Goal: Task Accomplishment & Management: Manage account settings

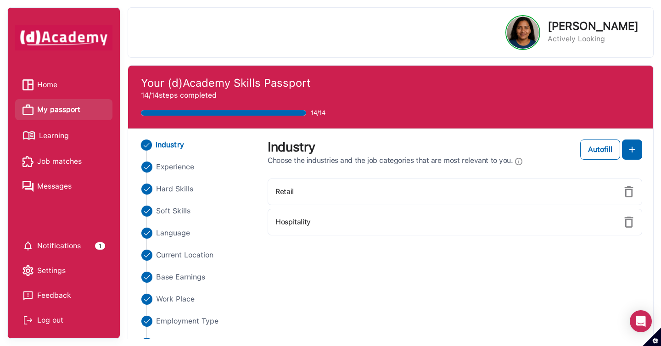
click at [64, 134] on span "Learning" at bounding box center [54, 136] width 30 height 14
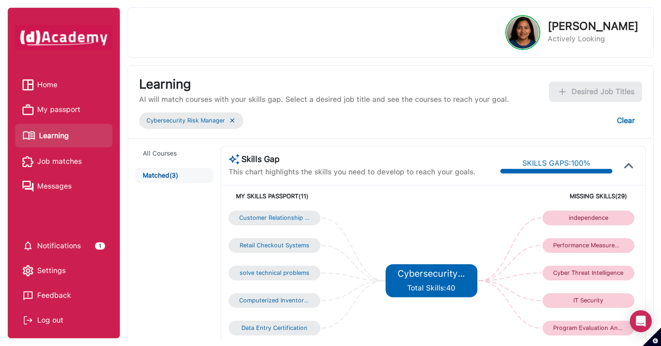
click at [232, 126] on div "Cybersecurity Risk Manager" at bounding box center [191, 120] width 104 height 17
click at [232, 122] on img at bounding box center [232, 121] width 7 height 8
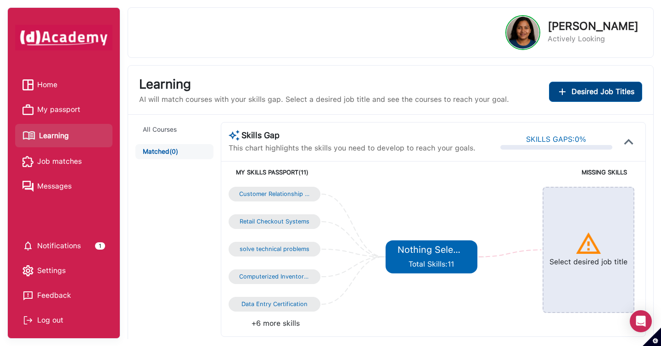
click at [565, 90] on img "Add desired job titles" at bounding box center [562, 91] width 11 height 11
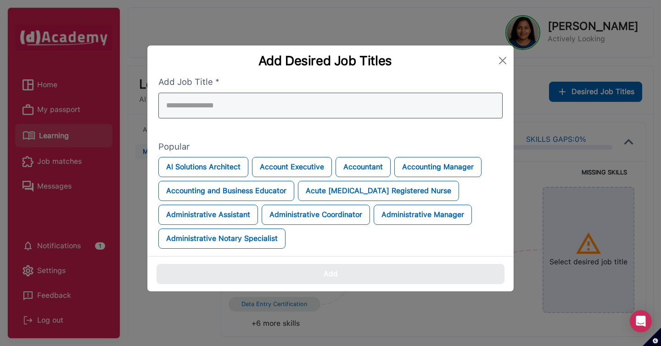
click at [298, 102] on div at bounding box center [330, 106] width 344 height 26
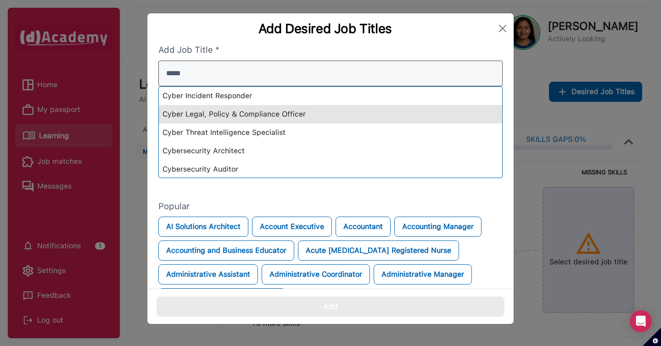
type input "*****"
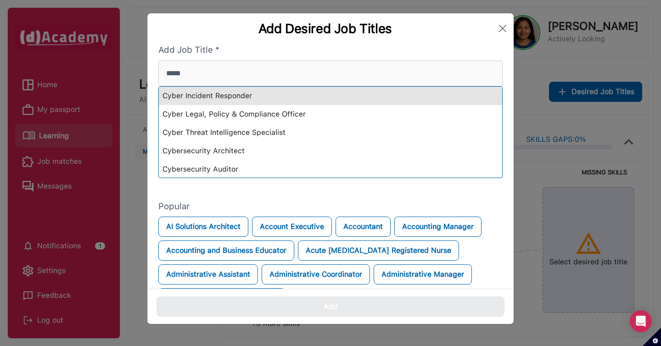
click at [276, 99] on div "Cyber Incident Responder" at bounding box center [330, 96] width 343 height 18
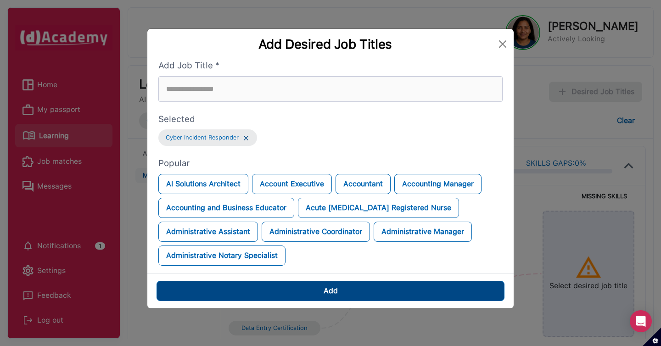
click at [329, 286] on div "Add" at bounding box center [331, 290] width 14 height 11
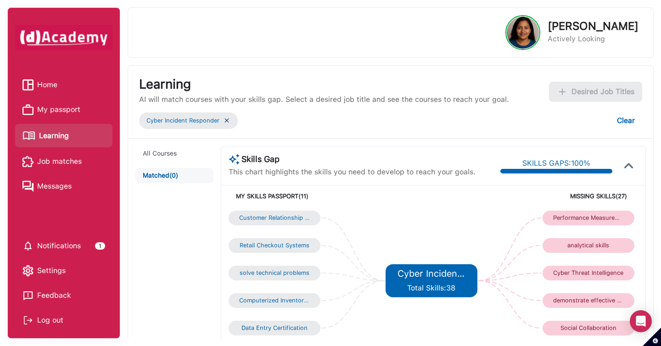
click at [226, 121] on img at bounding box center [226, 121] width 7 height 8
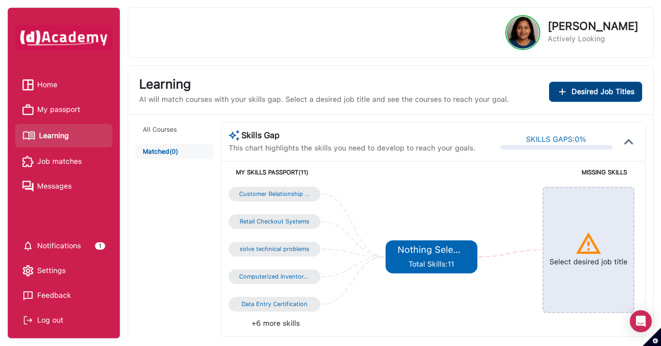
click at [591, 96] on span "Desired Job Titles" at bounding box center [602, 91] width 63 height 11
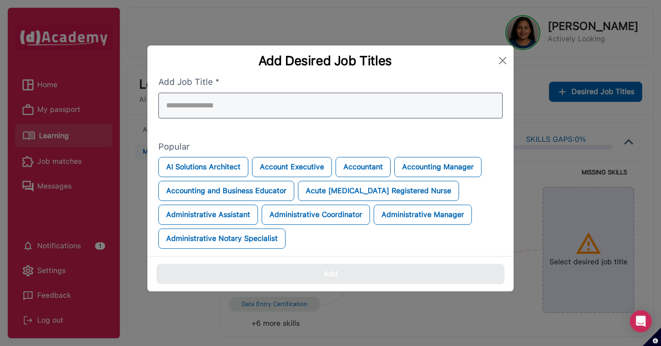
click at [373, 96] on div at bounding box center [330, 106] width 344 height 26
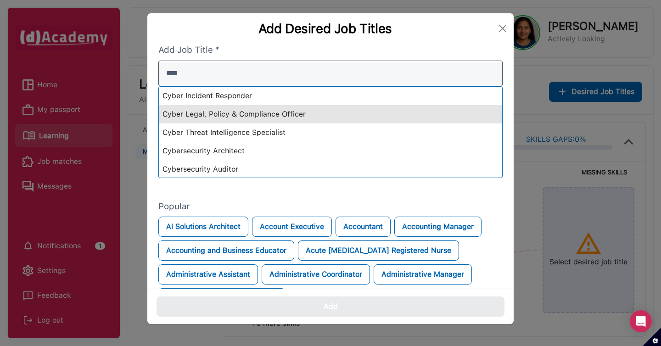
type input "****"
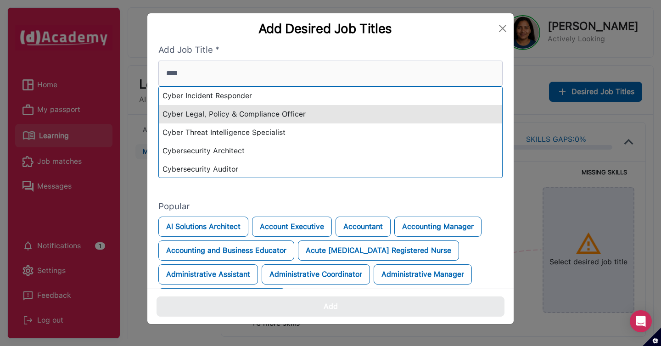
click at [352, 115] on div "Cyber Legal, Policy & Compliance Officer" at bounding box center [330, 114] width 343 height 18
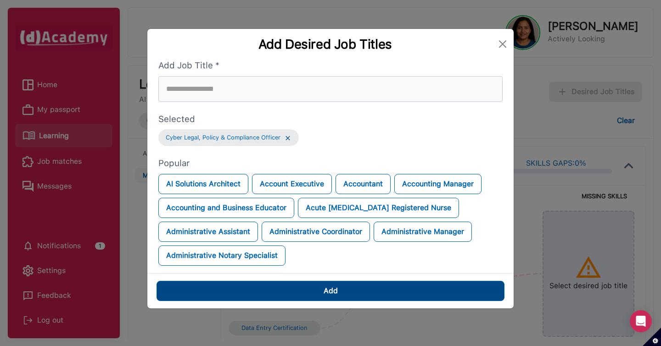
click at [343, 292] on button "Add" at bounding box center [331, 291] width 348 height 20
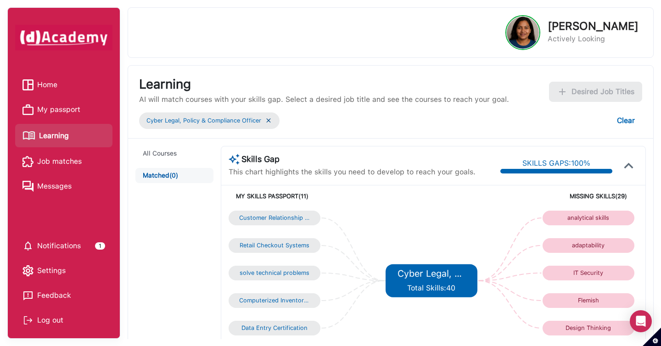
click at [268, 120] on img at bounding box center [268, 121] width 7 height 8
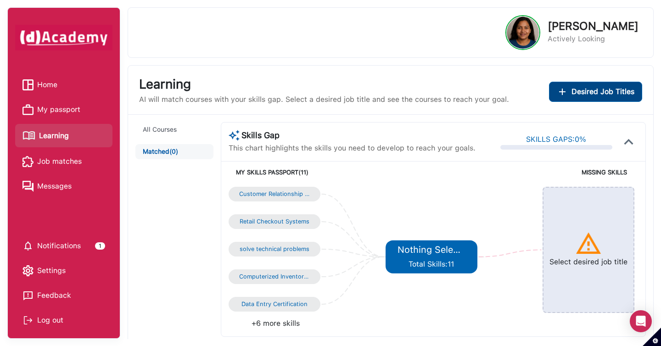
click at [568, 89] on img "Add desired job titles" at bounding box center [562, 91] width 11 height 11
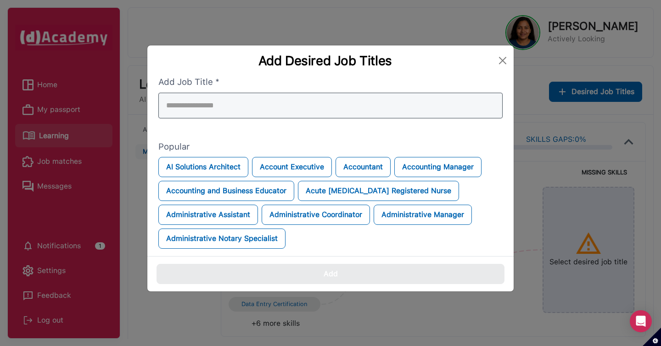
click at [343, 98] on div at bounding box center [330, 106] width 344 height 26
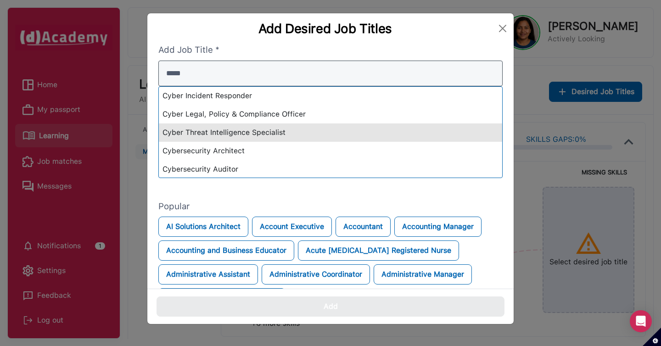
type input "*****"
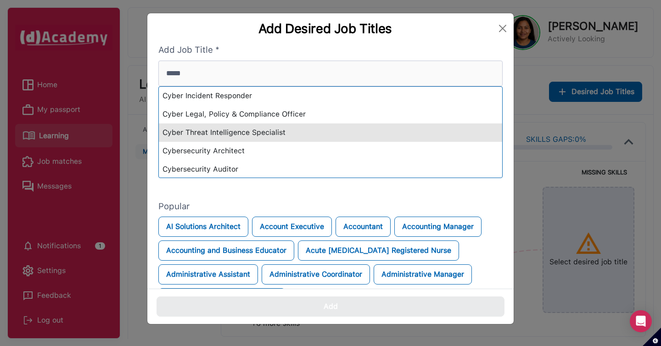
click at [302, 132] on div "Cyber Threat Intelligence Specialist" at bounding box center [330, 132] width 343 height 18
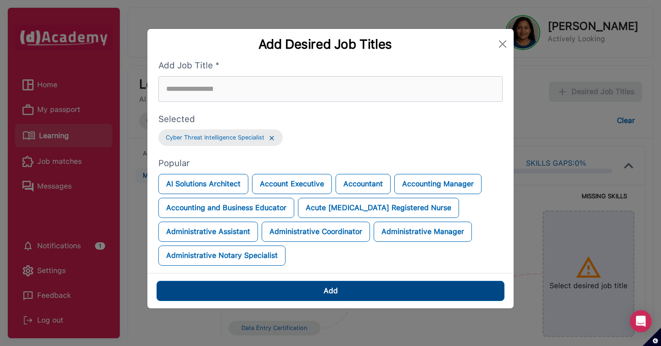
click at [342, 290] on button "Add" at bounding box center [331, 291] width 348 height 20
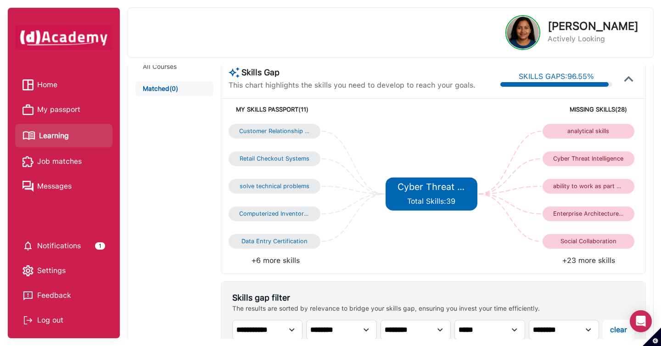
scroll to position [73, 0]
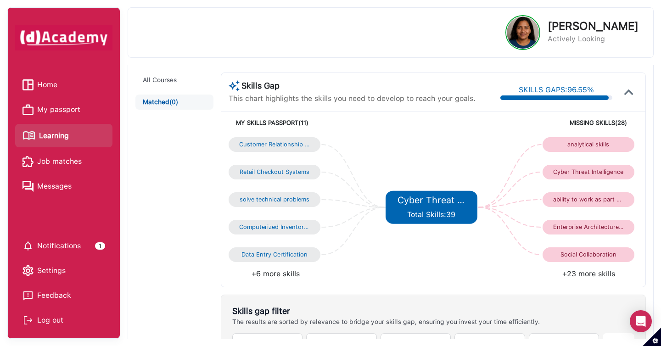
click at [60, 319] on div "Log out" at bounding box center [63, 320] width 83 height 14
